Goal: Communication & Community: Answer question/provide support

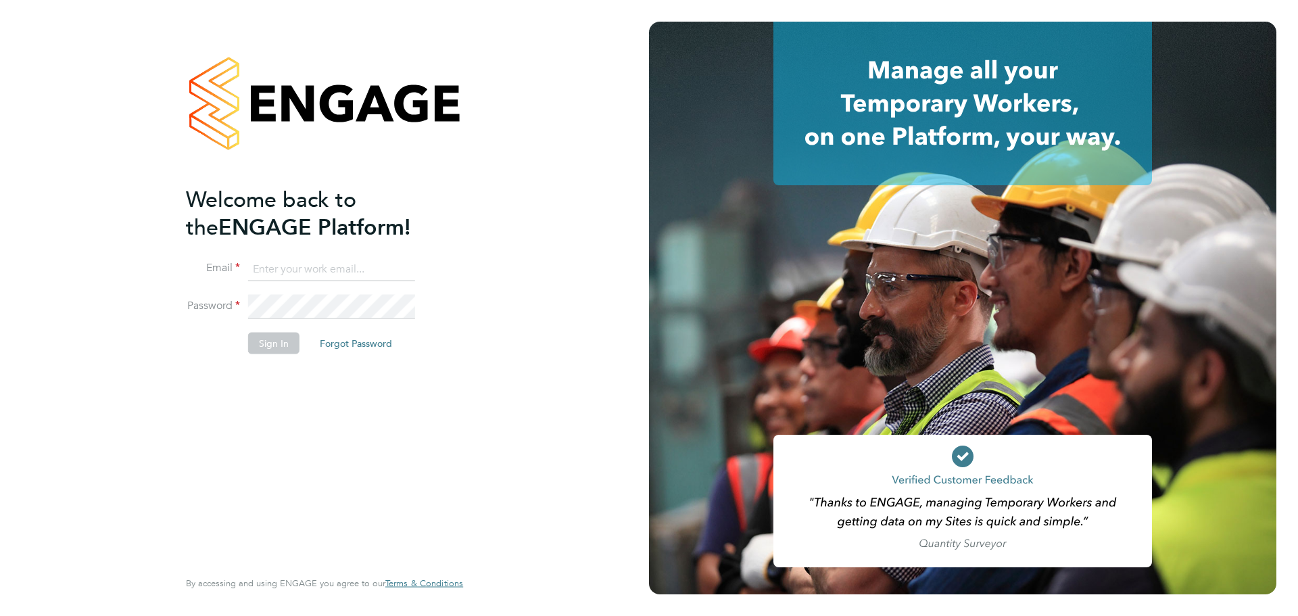
type input "ella.wratten@blackstone-recruitment.co.uk"
click at [270, 342] on button "Sign In" at bounding box center [273, 344] width 51 height 22
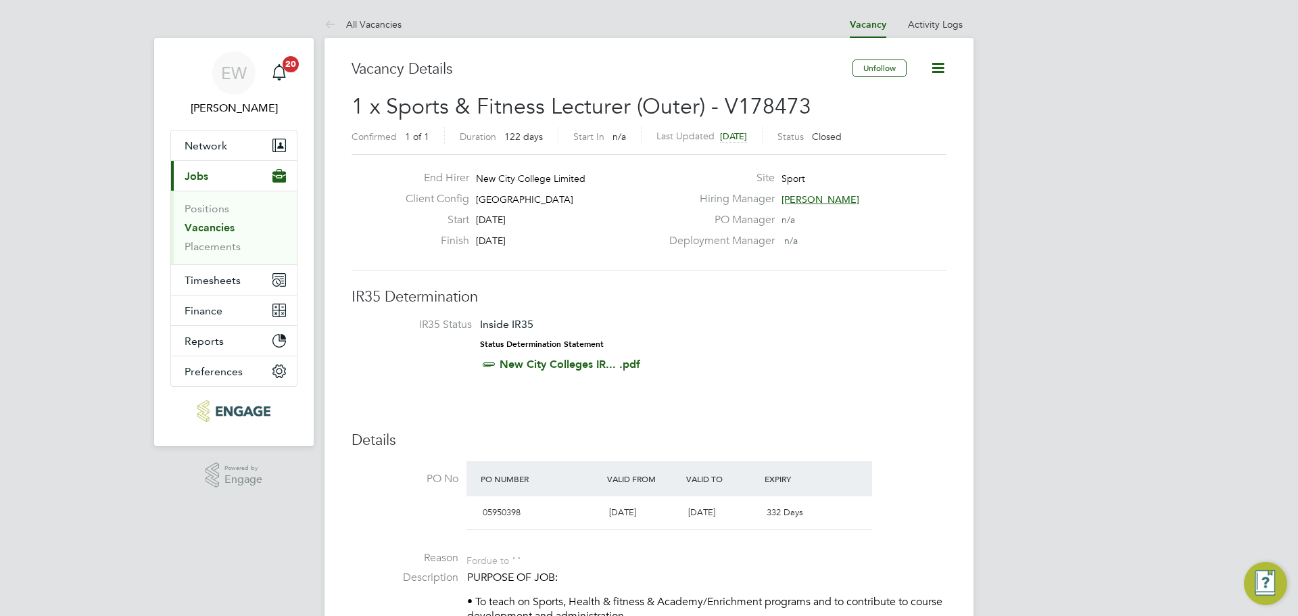
click at [213, 224] on link "Vacancies" at bounding box center [210, 227] width 50 height 13
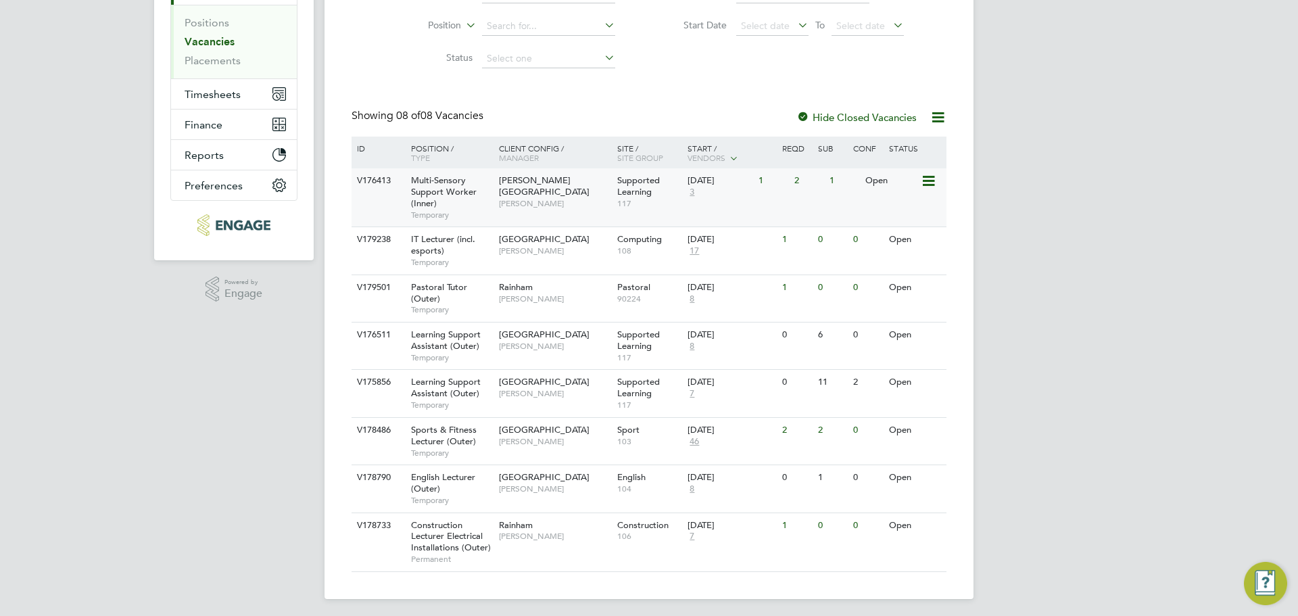
scroll to position [191, 0]
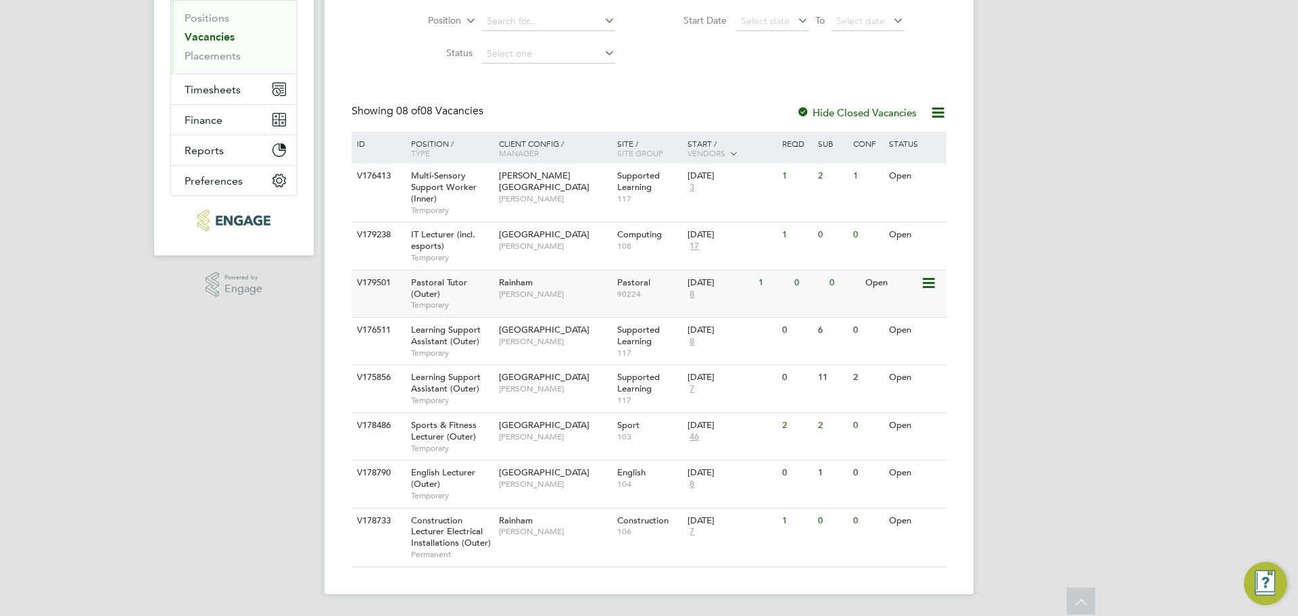
click at [477, 302] on span "Temporary" at bounding box center [451, 304] width 81 height 11
click at [467, 385] on span "Learning Support Assistant (Outer)" at bounding box center [446, 382] width 70 height 23
click at [505, 385] on span "[PERSON_NAME]" at bounding box center [555, 388] width 112 height 11
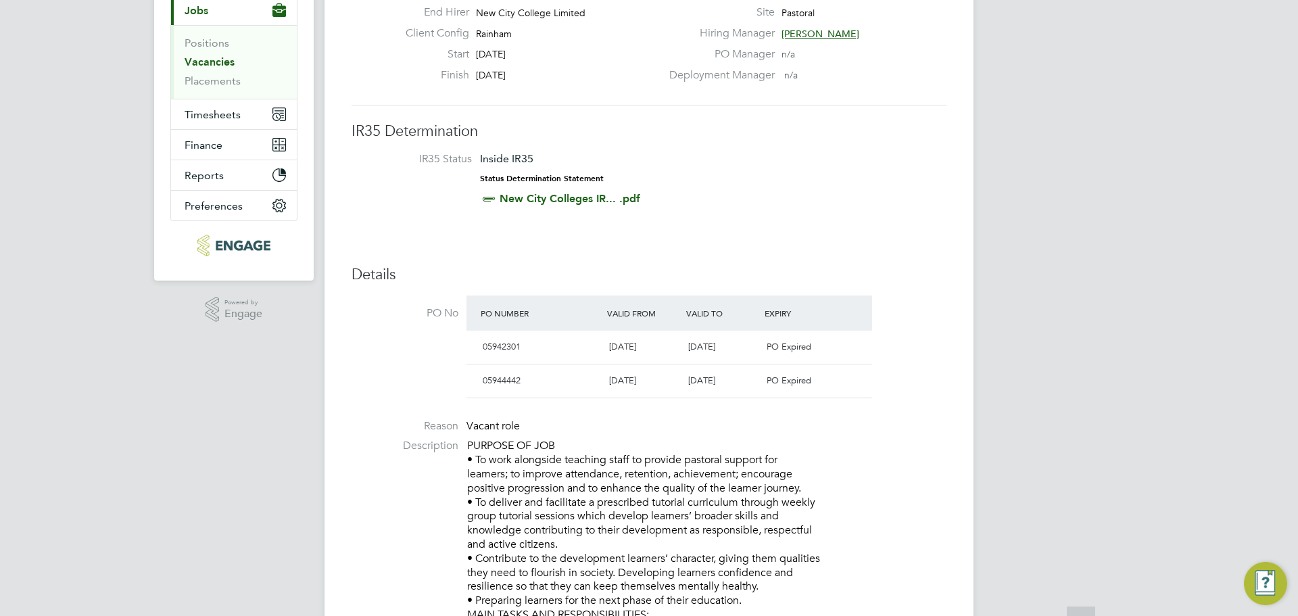
scroll to position [345, 0]
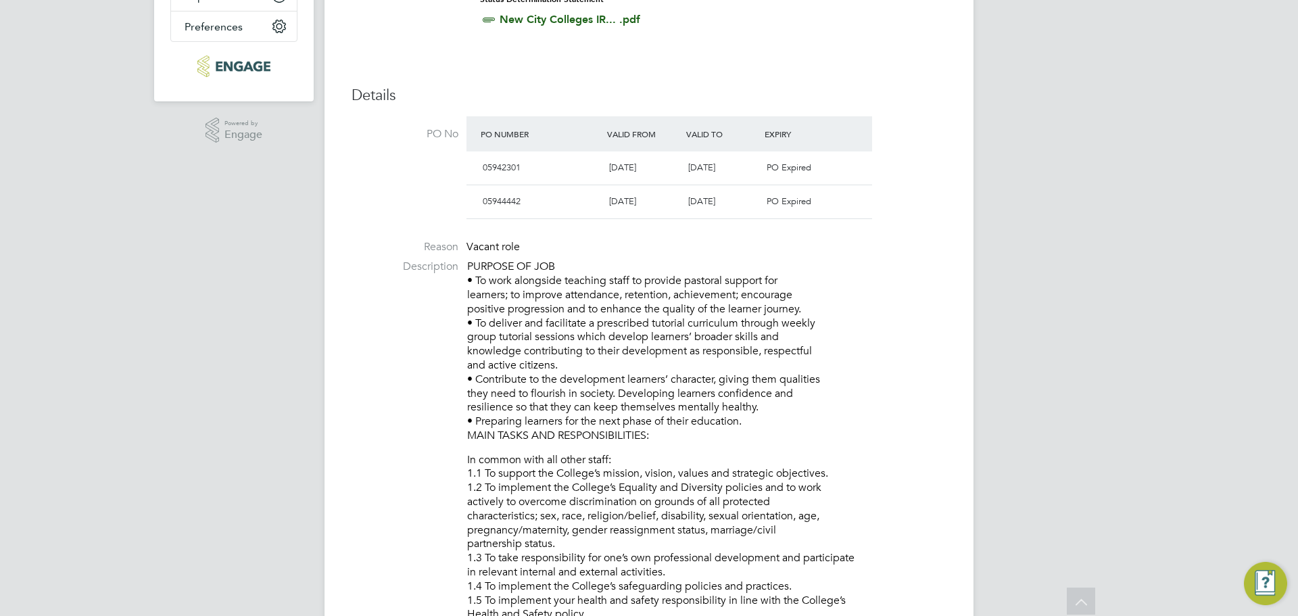
drag, startPoint x: 792, startPoint y: 339, endPoint x: 465, endPoint y: 270, distance: 333.7
copy div "PURPOSE OF JOB • To work alongside teaching staff to provide pastoral support f…"
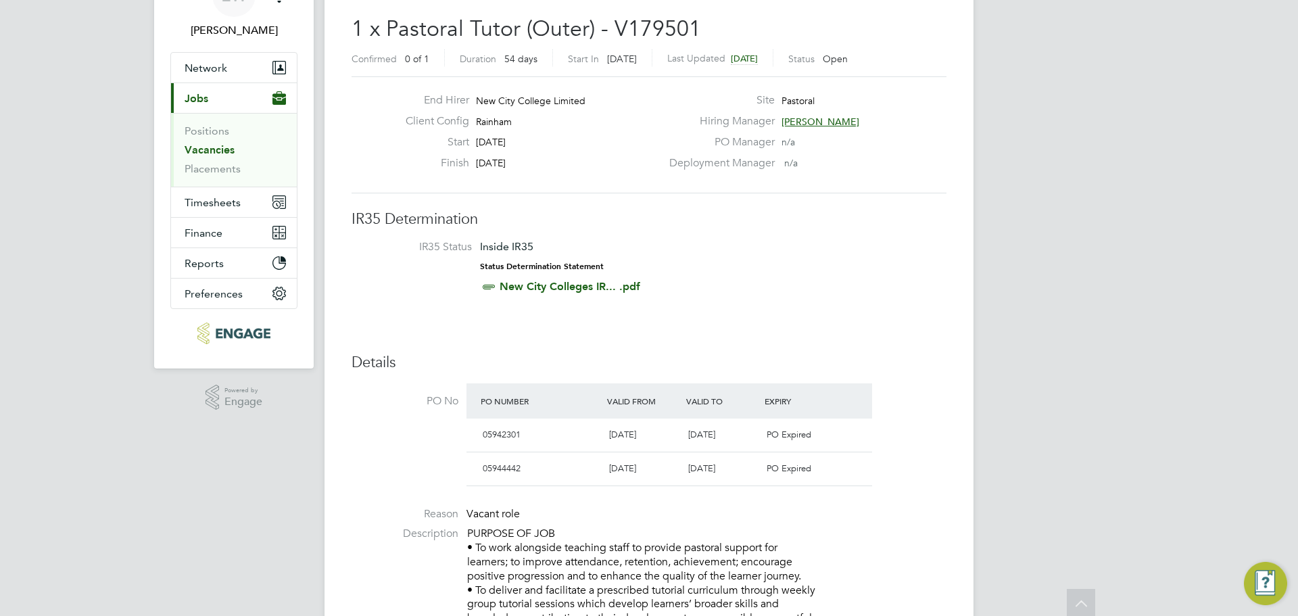
scroll to position [0, 0]
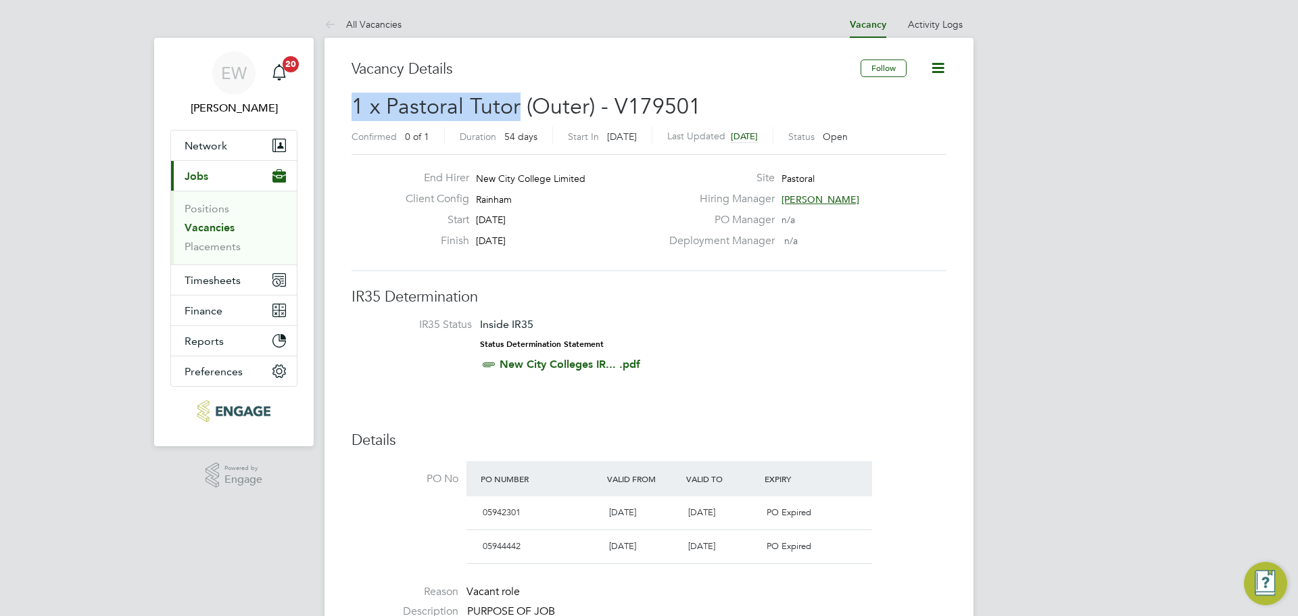
drag, startPoint x: 520, startPoint y: 105, endPoint x: 339, endPoint y: 101, distance: 181.2
copy span "1 x Pastoral Tutor"
click at [498, 197] on span "Rainham" at bounding box center [494, 199] width 36 height 12
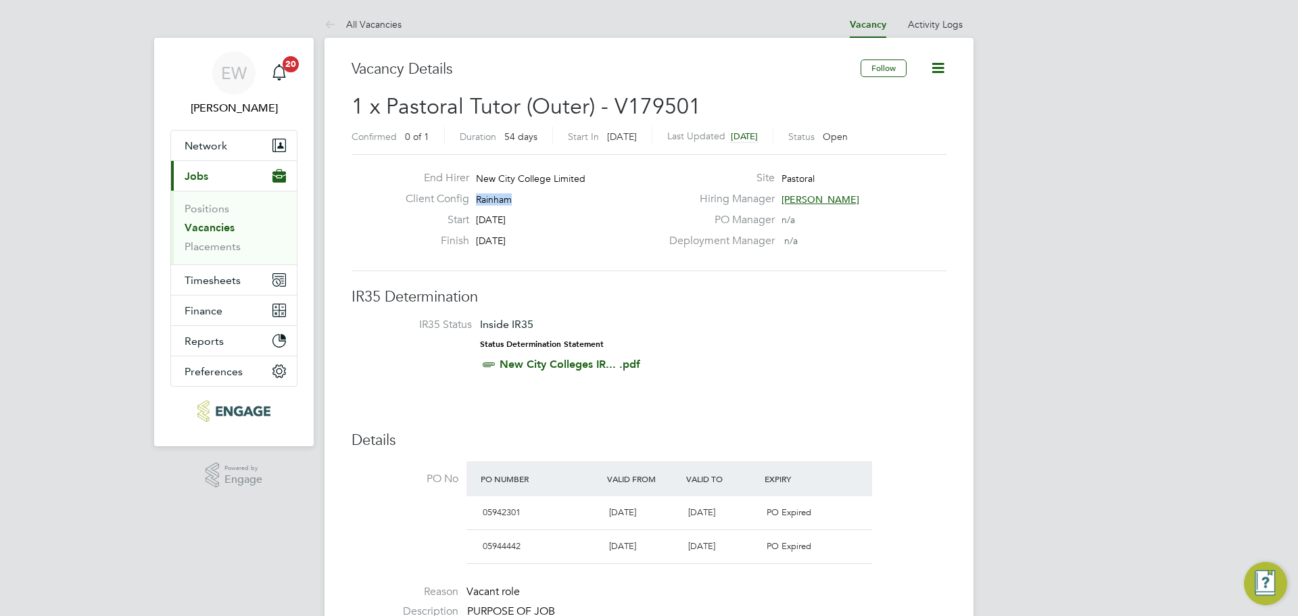
copy span "Rainham"
drag, startPoint x: 525, startPoint y: 236, endPoint x: 462, endPoint y: 220, distance: 64.1
click at [462, 220] on div "End Hirer New City College Limited Client Config Rainham Start 01 Sep 2025 Fini…" at bounding box center [528, 212] width 266 height 83
drag, startPoint x: 527, startPoint y: 237, endPoint x: 450, endPoint y: 223, distance: 78.9
click at [450, 223] on div "End Hirer New City College Limited Client Config Rainham Start 01 Sep 2025 Fini…" at bounding box center [528, 212] width 266 height 83
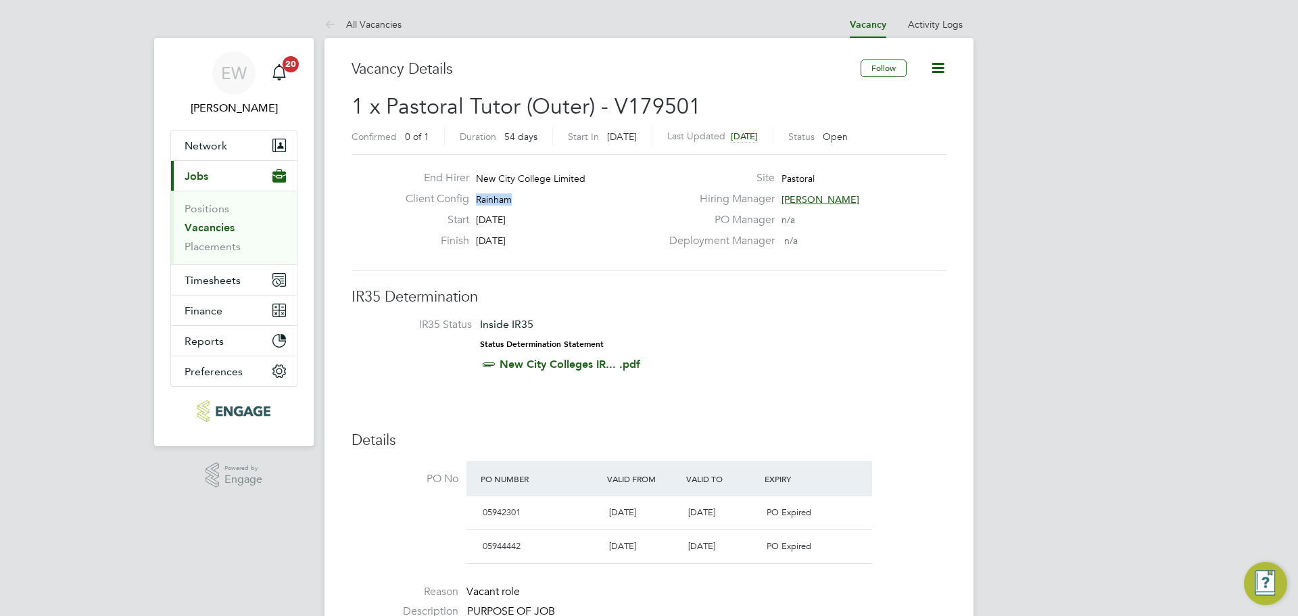
copy div "01 Sep 2025 Finish 24 Oct 2025"
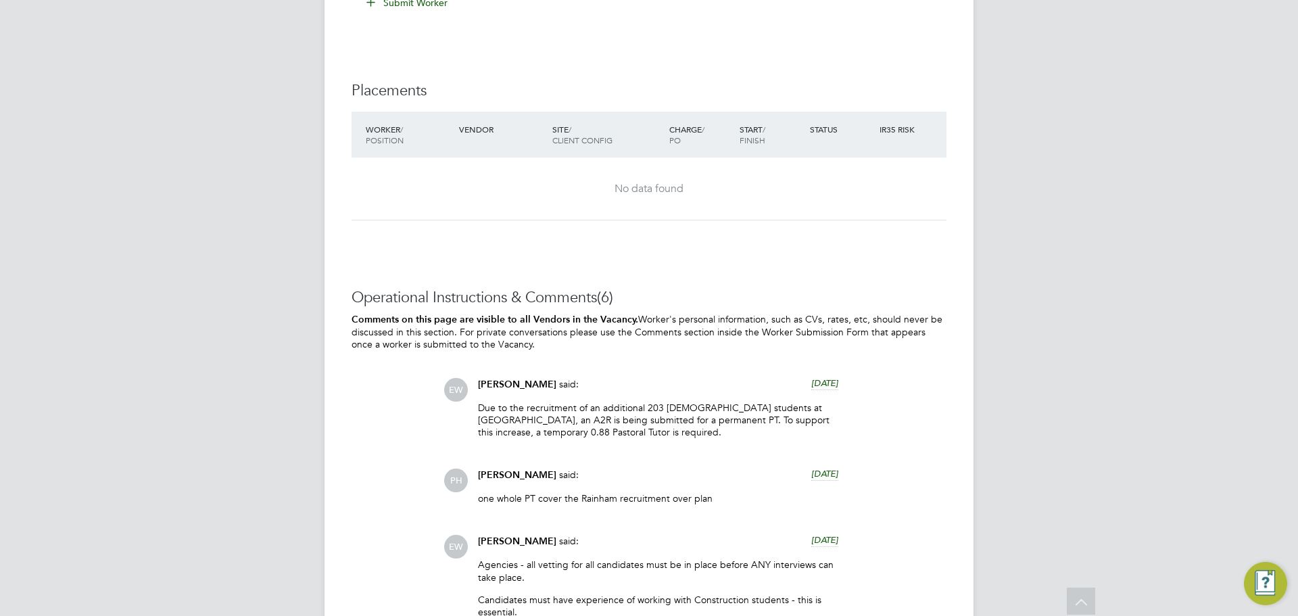
scroll to position [2974, 0]
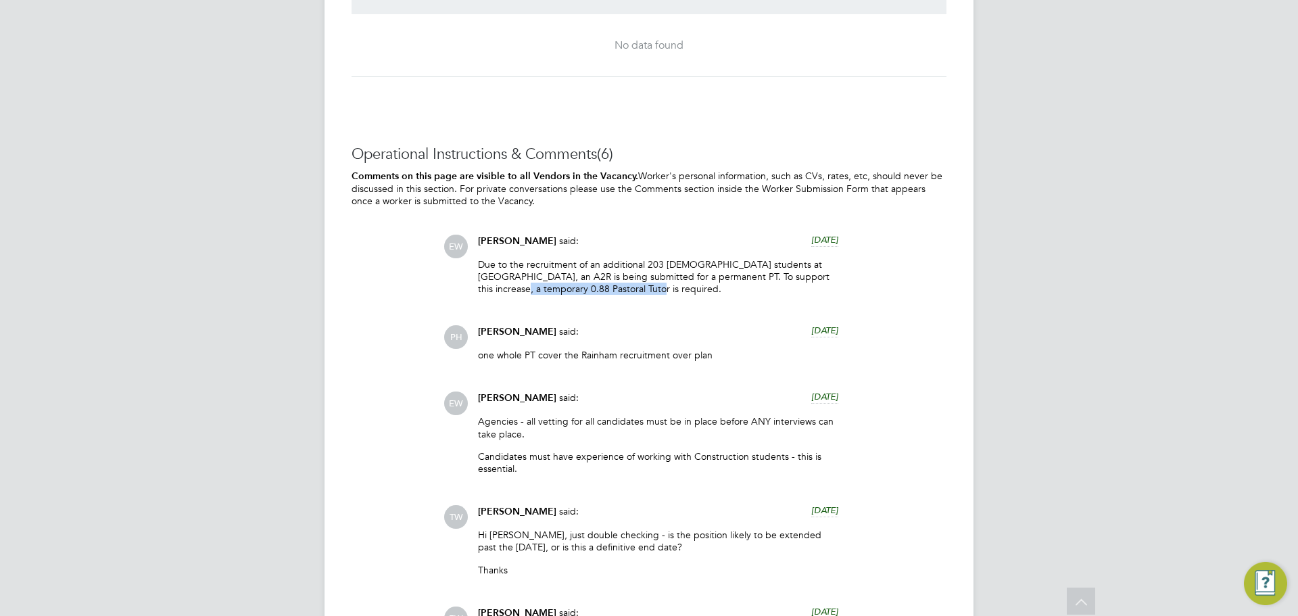
drag, startPoint x: 607, startPoint y: 287, endPoint x: 465, endPoint y: 290, distance: 142.0
click at [465, 290] on div "EW Emma Wood said: 4 days ago Due to the recruitment of an additional 203 16-18…" at bounding box center [694, 270] width 503 height 71
drag, startPoint x: 708, startPoint y: 293, endPoint x: 647, endPoint y: 282, distance: 61.9
click at [708, 293] on p "Due to the recruitment of an additional 203 16-18-year-old students at Rainham,…" at bounding box center [658, 276] width 360 height 37
drag, startPoint x: 614, startPoint y: 285, endPoint x: 771, endPoint y: 275, distance: 157.2
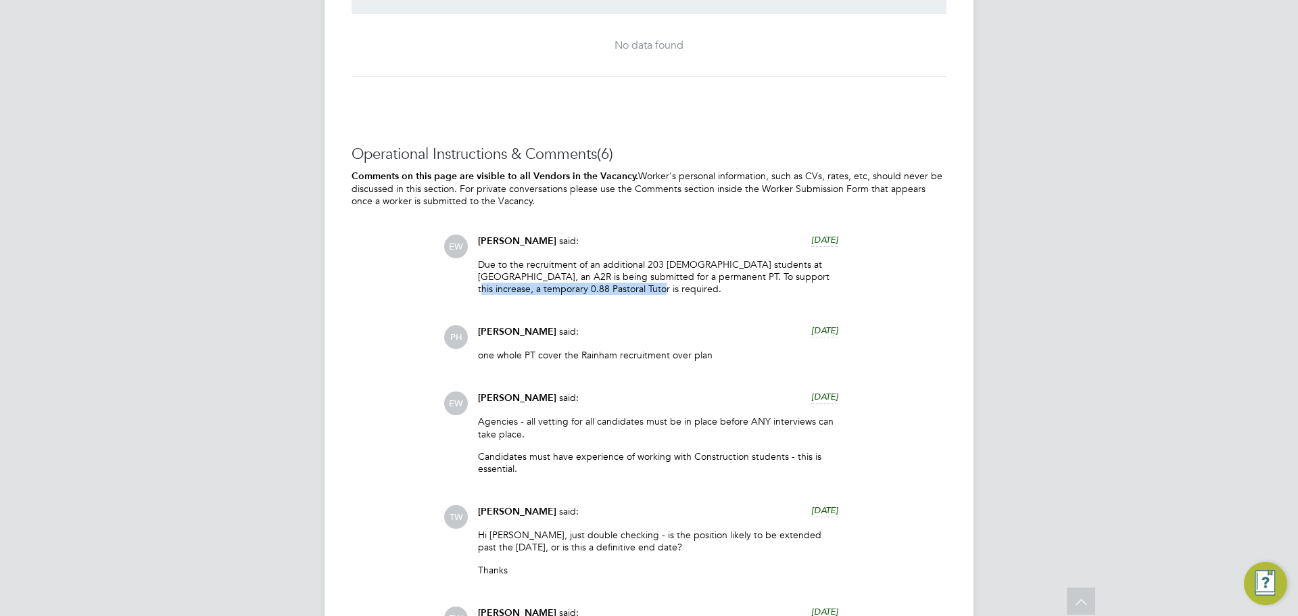
click at [771, 275] on p "Due to the recruitment of an additional 203 16-18-year-old students at Rainham,…" at bounding box center [658, 276] width 360 height 37
copy p "a temporary 0.88 Pastoral Tutor is required."
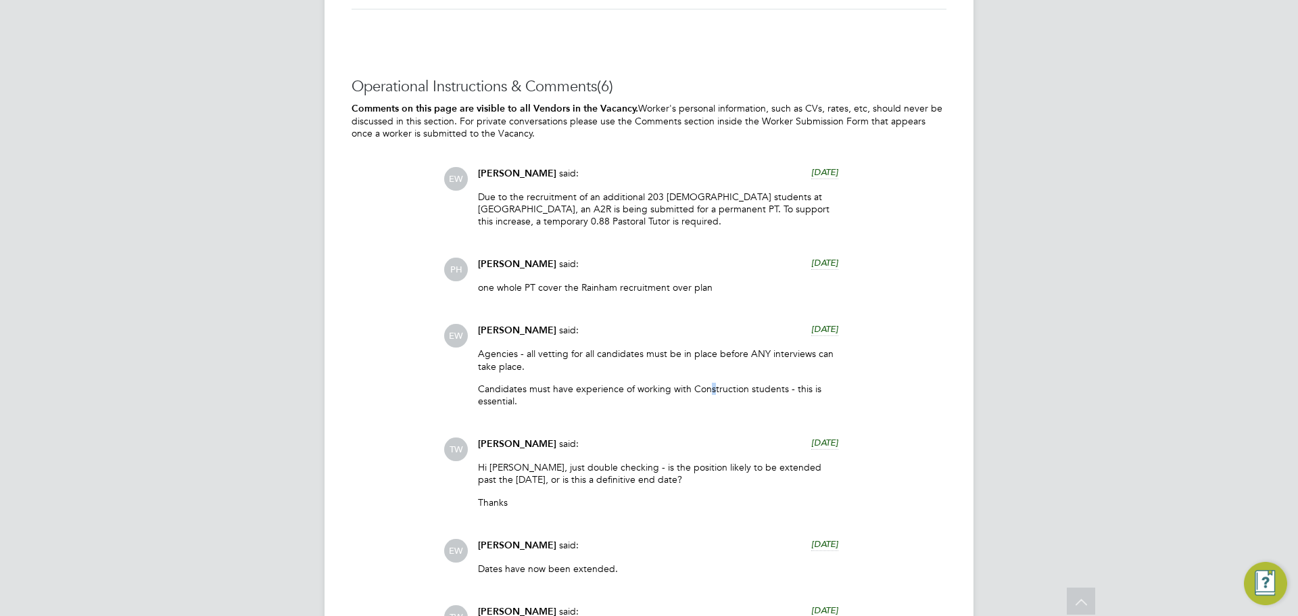
drag, startPoint x: 714, startPoint y: 387, endPoint x: 708, endPoint y: 393, distance: 7.6
click at [708, 393] on p "Candidates must have experience of working with Construction students - this is…" at bounding box center [658, 395] width 360 height 24
click at [714, 387] on p "Candidates must have experience of working with Construction students - this is…" at bounding box center [658, 395] width 360 height 24
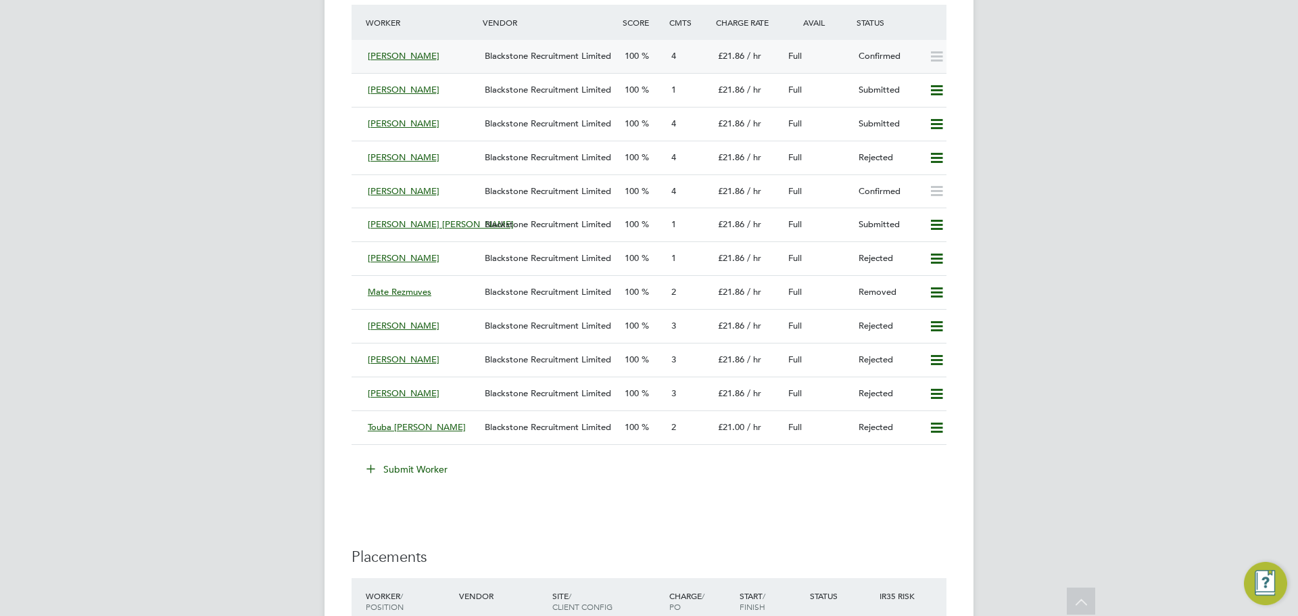
click at [500, 63] on div "Blackstone Recruitment Limited" at bounding box center [549, 56] width 140 height 22
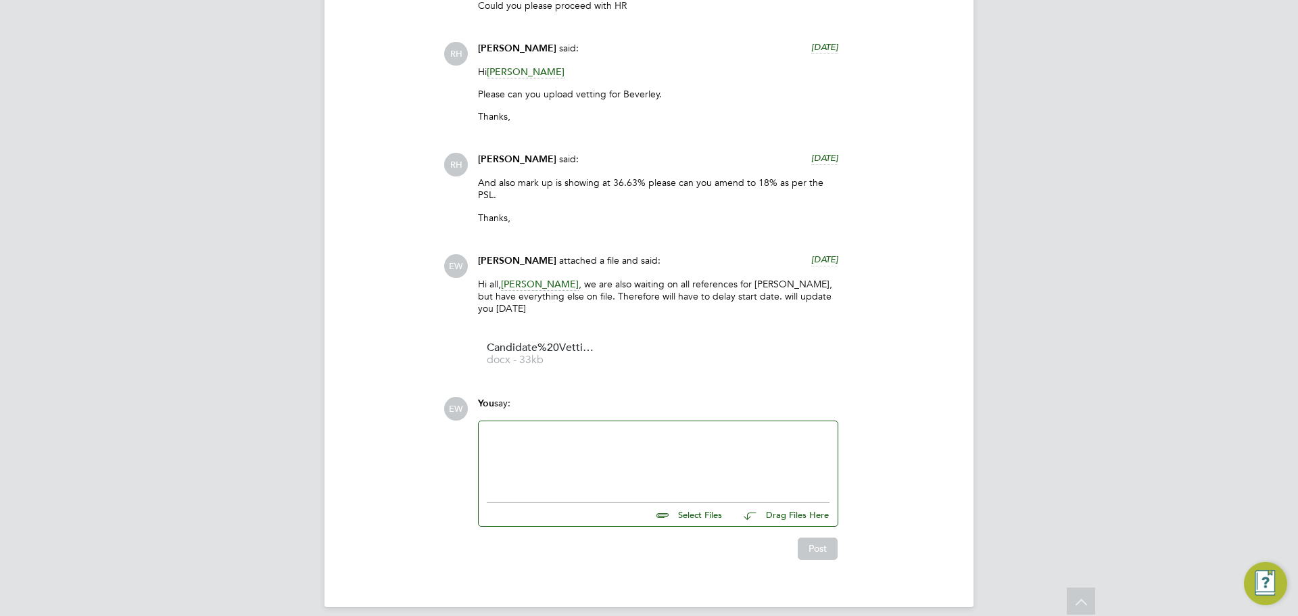
click at [562, 454] on div at bounding box center [658, 458] width 343 height 58
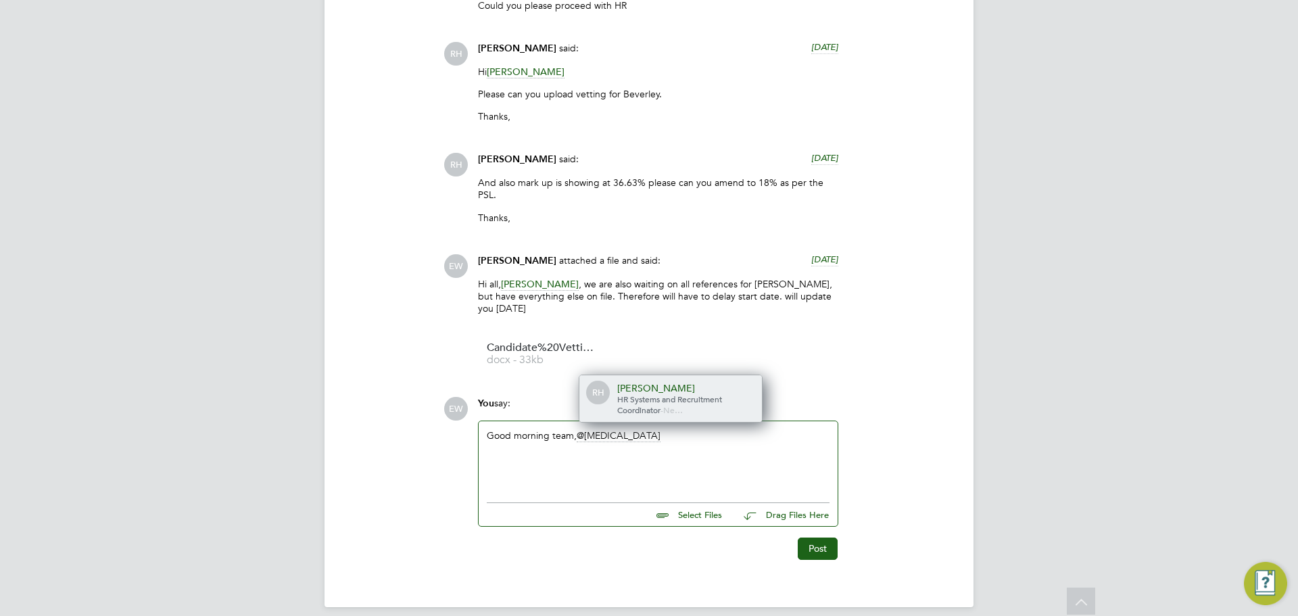
click at [644, 382] on div "[PERSON_NAME]" at bounding box center [684, 388] width 135 height 12
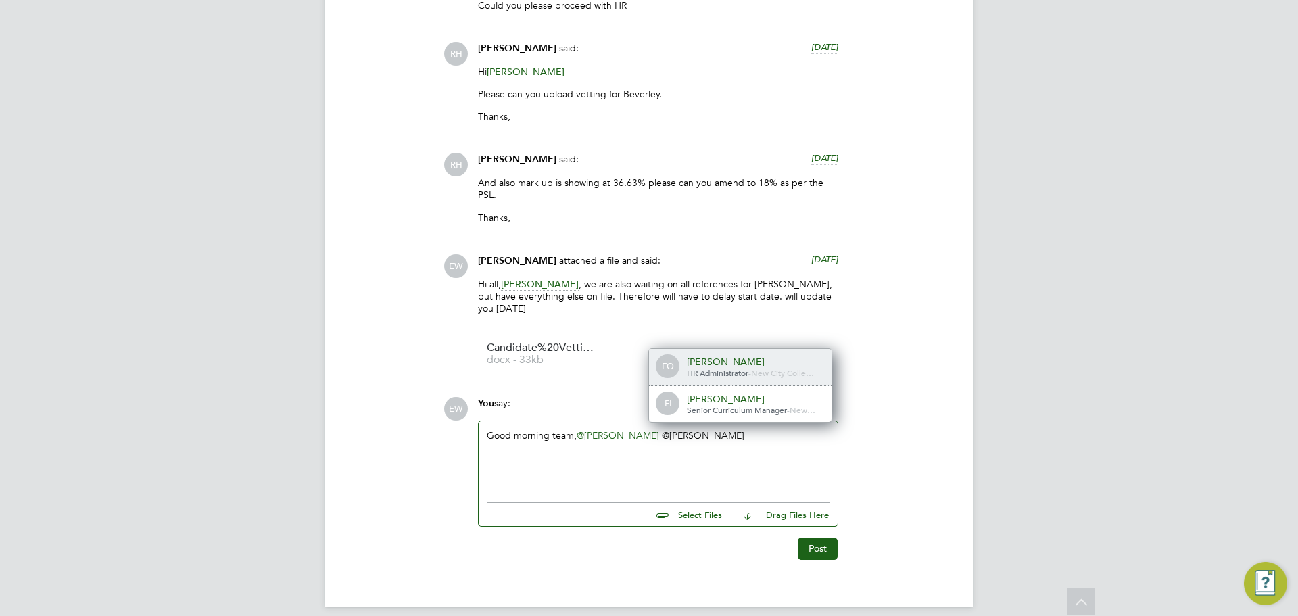
click at [708, 367] on span "HR Administrator" at bounding box center [718, 372] width 62 height 11
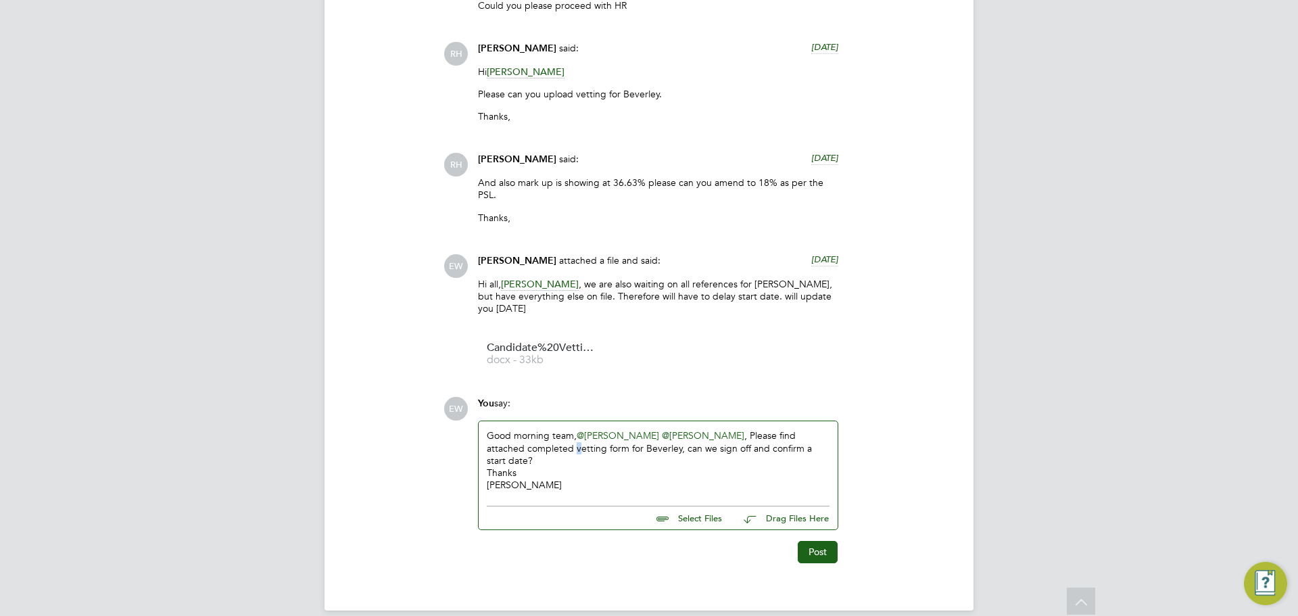
click at [574, 442] on div "Good morning team, @Rufena Haque ​ @Francesca O'Riordan ​, Please find attached…" at bounding box center [658, 460] width 343 height 62
click at [541, 445] on div "Good morning team, @Rufena Haque ​ @Francesca O'Riordan ​, Please find attached…" at bounding box center [658, 460] width 343 height 62
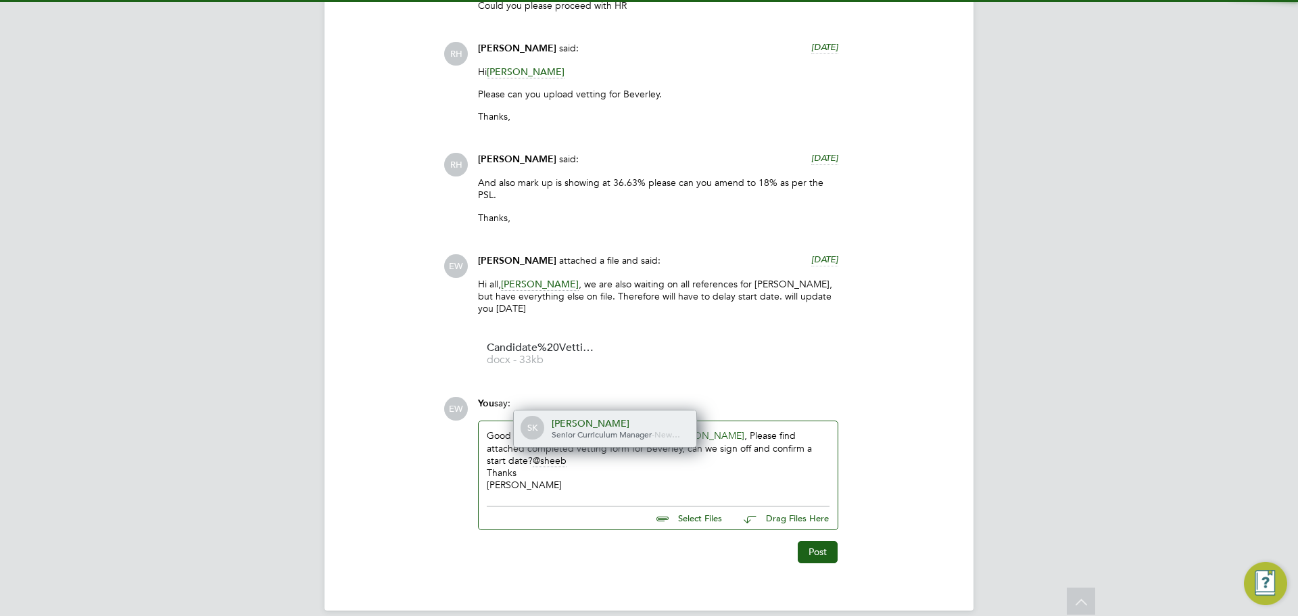
click at [581, 417] on div "[PERSON_NAME]" at bounding box center [619, 423] width 135 height 12
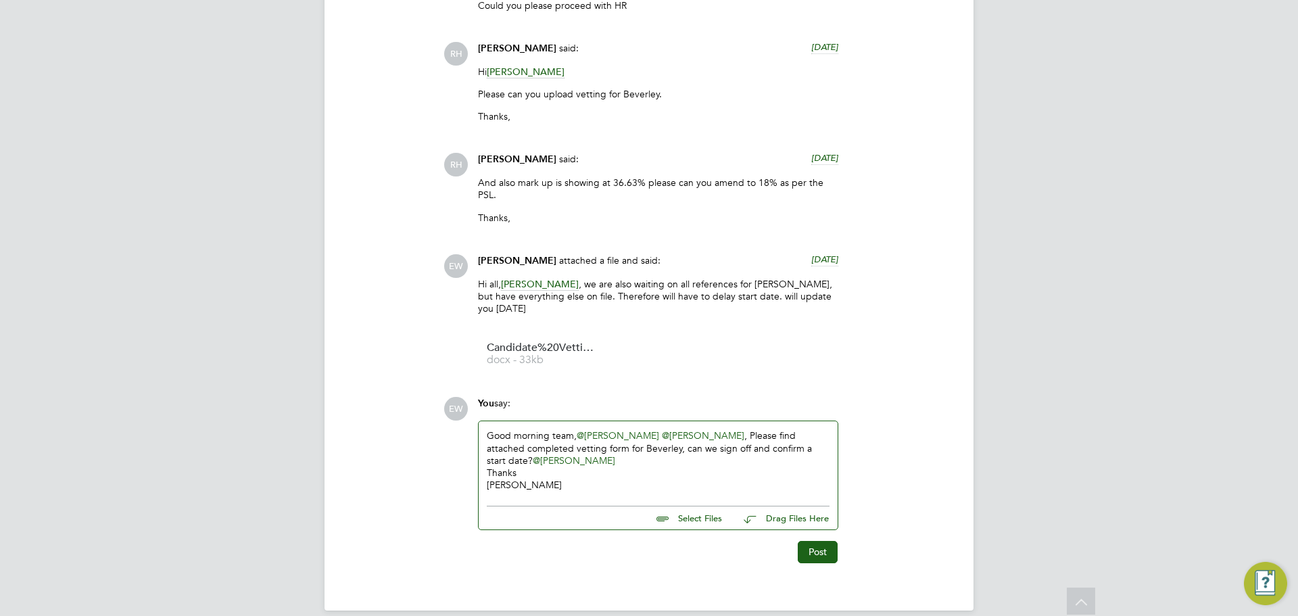
click at [681, 506] on input "file" at bounding box center [728, 515] width 203 height 19
type input "C:\fakepath\Candidate Vetting Form - New - Beverley Wilson.docx"
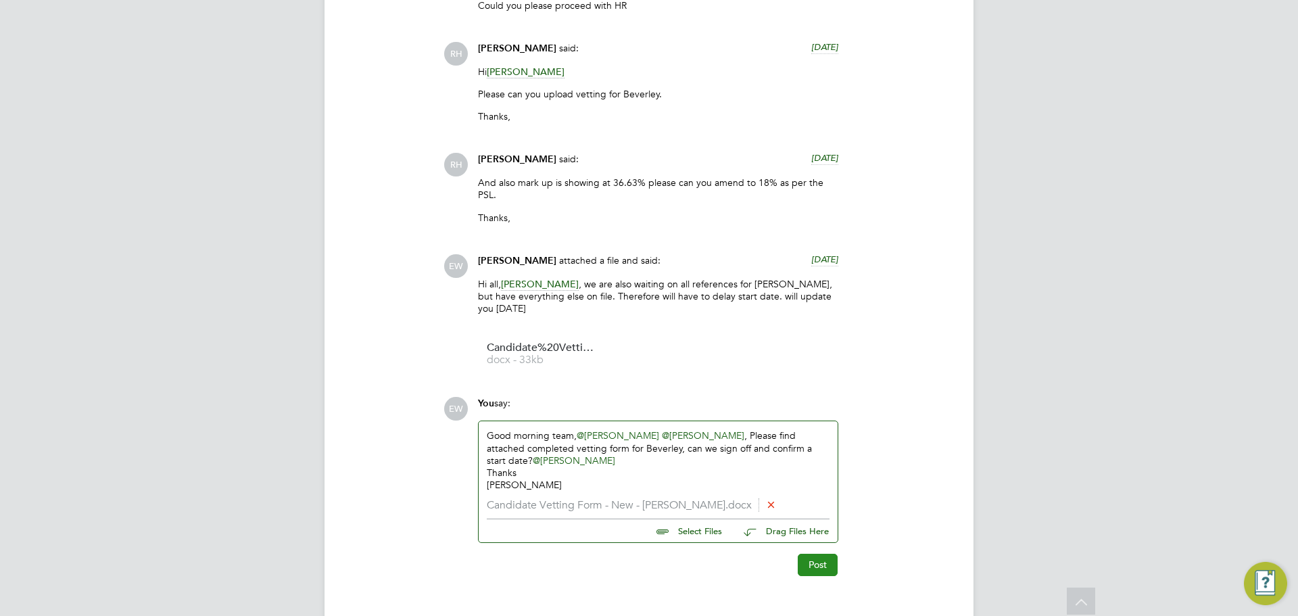
click at [815, 556] on button "Post" at bounding box center [818, 565] width 40 height 22
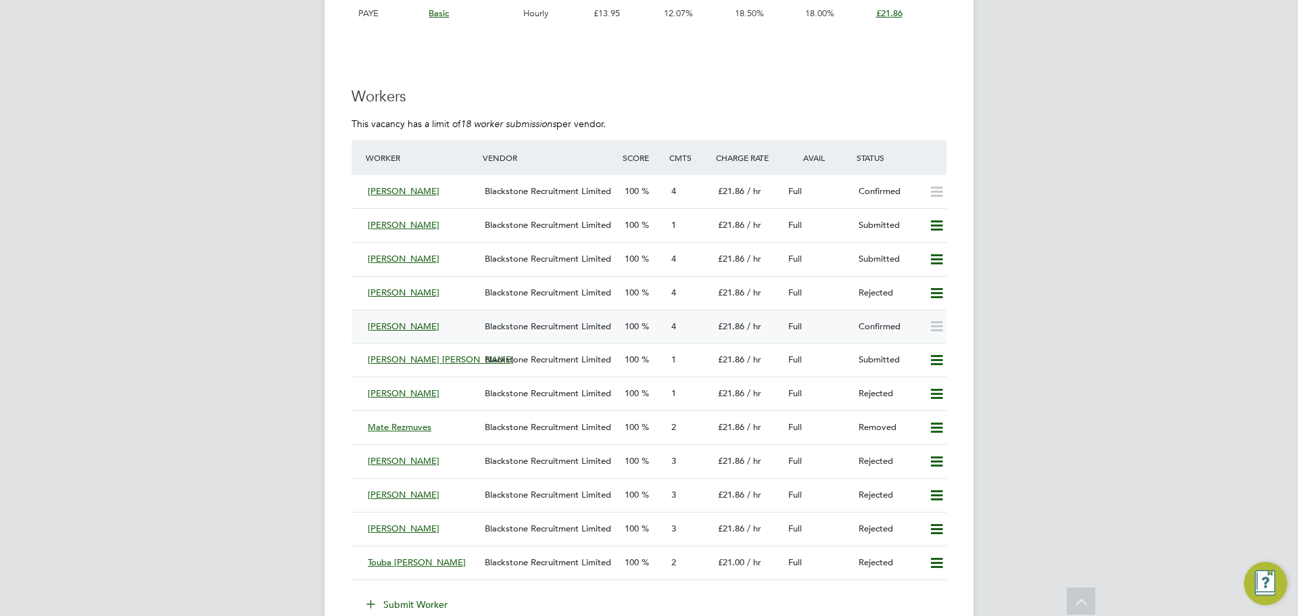
click at [561, 311] on div "[PERSON_NAME] Blackstone Recruitment Limited 100 4 £21.86 / hr Full Confirmed" at bounding box center [649, 327] width 595 height 34
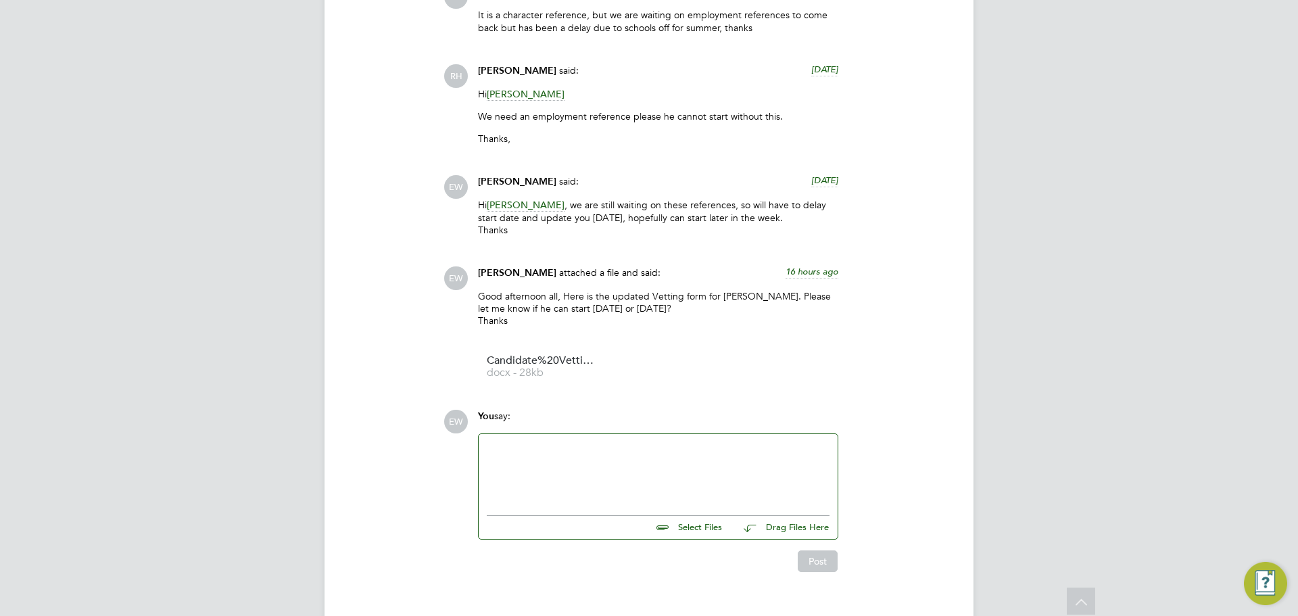
click at [546, 445] on div at bounding box center [658, 471] width 343 height 58
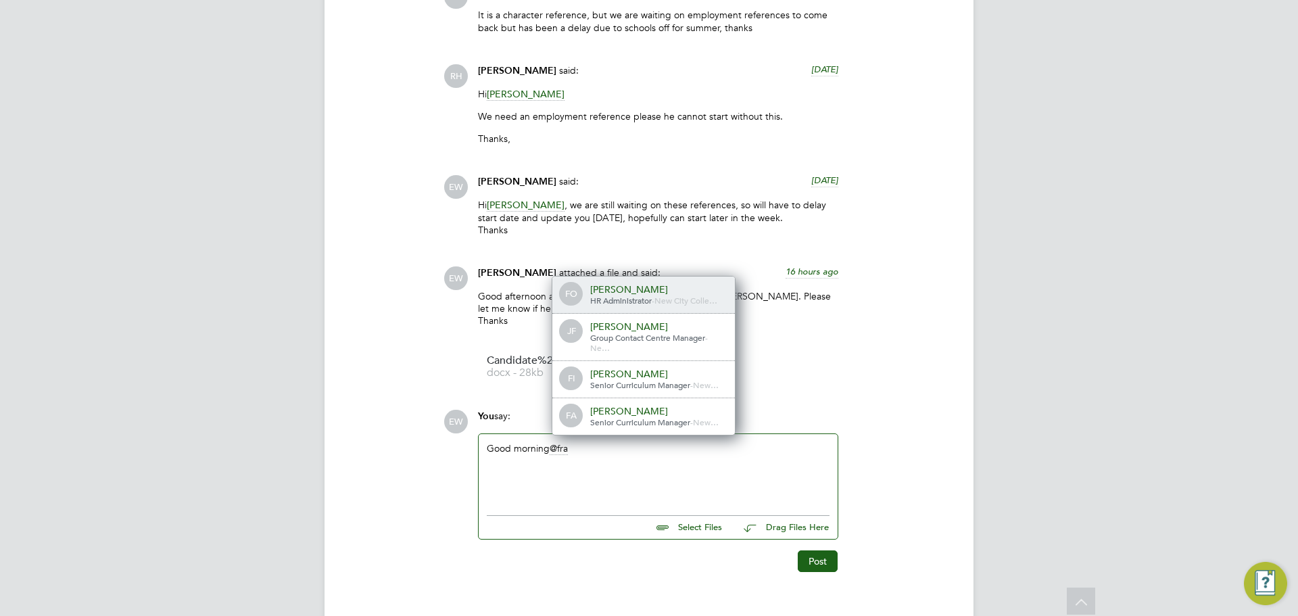
click at [679, 283] on div "[PERSON_NAME]" at bounding box center [657, 289] width 135 height 12
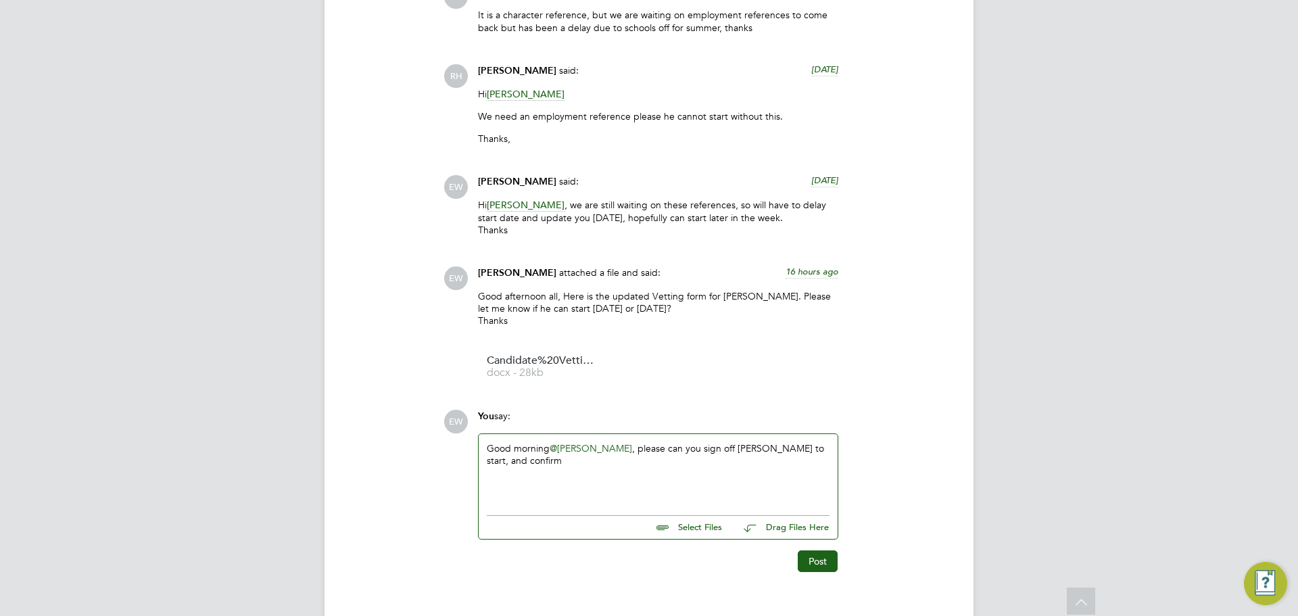
click at [790, 442] on div "Good morning @[PERSON_NAME] , please can you sign off [PERSON_NAME] to start, a…" at bounding box center [658, 471] width 343 height 58
click at [661, 449] on div "Good morning @[PERSON_NAME] , please can you sign off [PERSON_NAME], and confirm" at bounding box center [658, 471] width 343 height 58
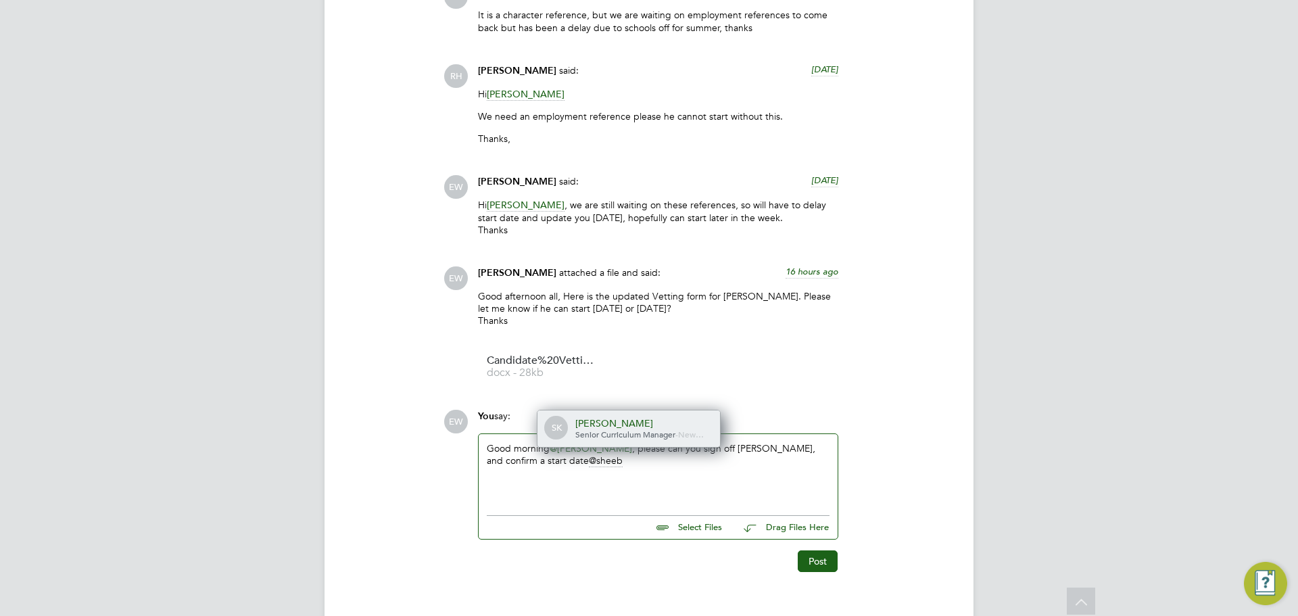
click at [662, 417] on div "[PERSON_NAME]" at bounding box center [642, 423] width 135 height 12
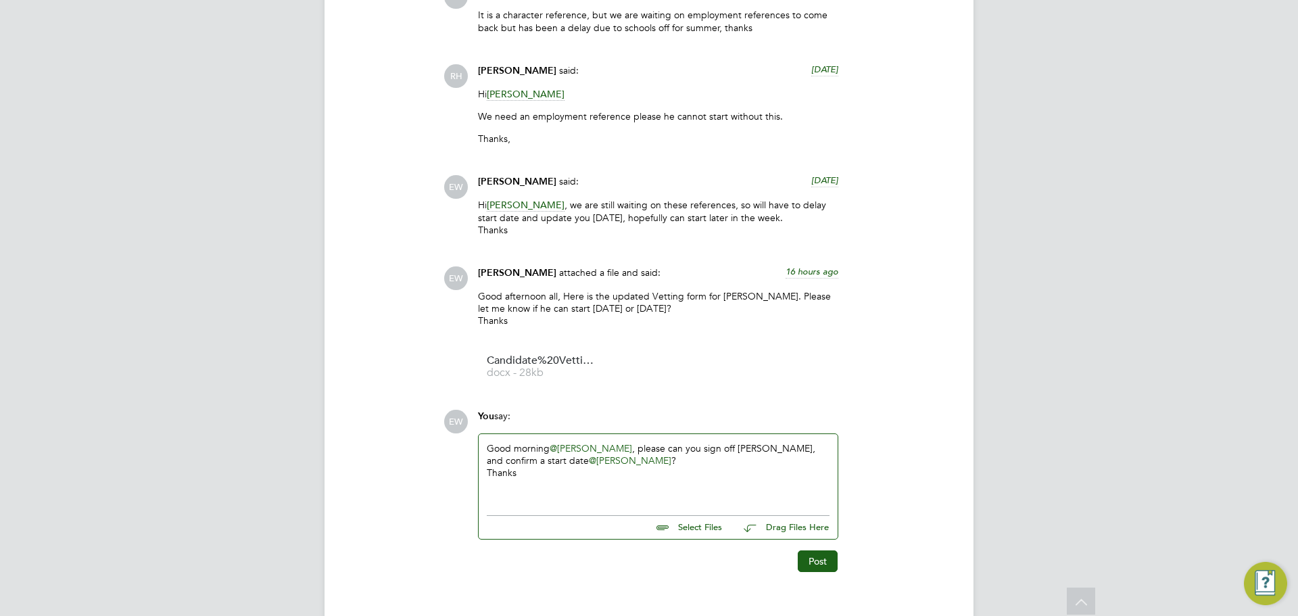
click at [678, 516] on input "file" at bounding box center [728, 525] width 203 height 19
type input "C:\fakepath\Candidate Vetting Form - New ([PERSON_NAME]) final.docx"
click at [814, 563] on button "Post" at bounding box center [818, 574] width 40 height 22
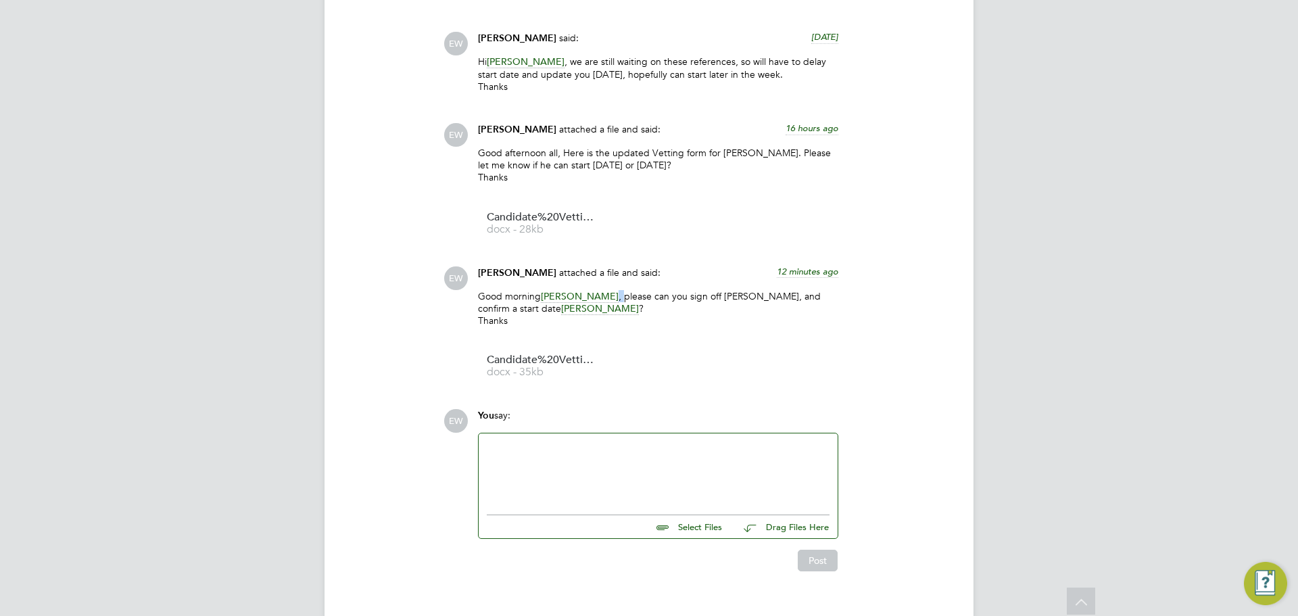
drag, startPoint x: 638, startPoint y: 271, endPoint x: 546, endPoint y: 268, distance: 92.7
click at [546, 290] on p "Good morning [PERSON_NAME] , please can you sign off [PERSON_NAME], and confirm…" at bounding box center [658, 308] width 360 height 37
drag, startPoint x: 539, startPoint y: 268, endPoint x: 635, endPoint y: 267, distance: 95.3
click at [635, 290] on p "Good morning [PERSON_NAME] , please can you sign off [PERSON_NAME], and confirm…" at bounding box center [658, 308] width 360 height 37
